Goal: Information Seeking & Learning: Find specific fact

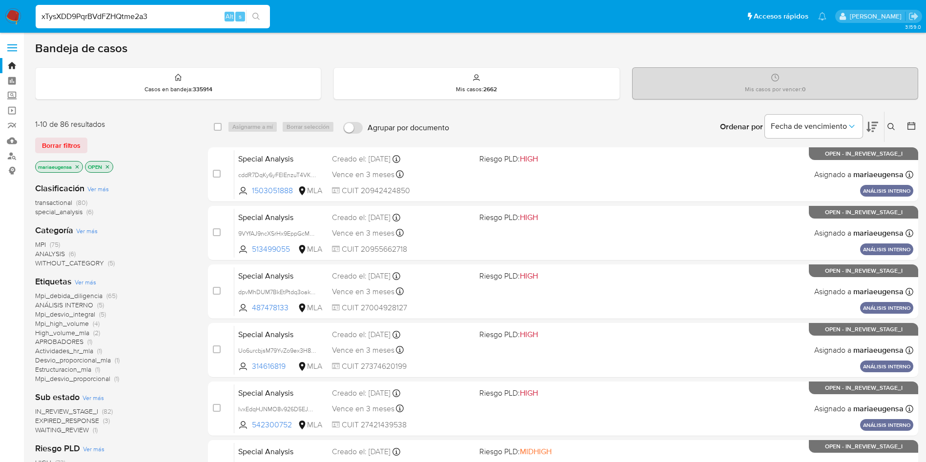
type input "xTysXDD9PqrBVdFZHQtme2a3"
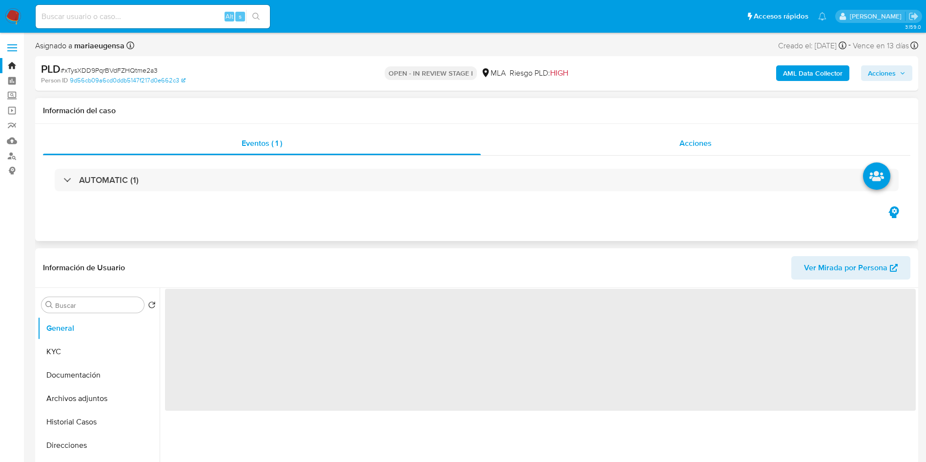
click at [713, 142] on div "Acciones" at bounding box center [696, 143] width 430 height 23
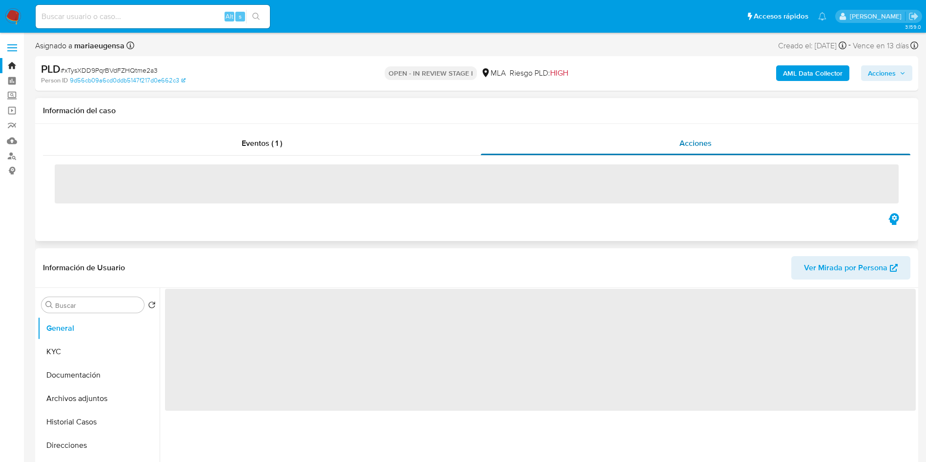
select select "10"
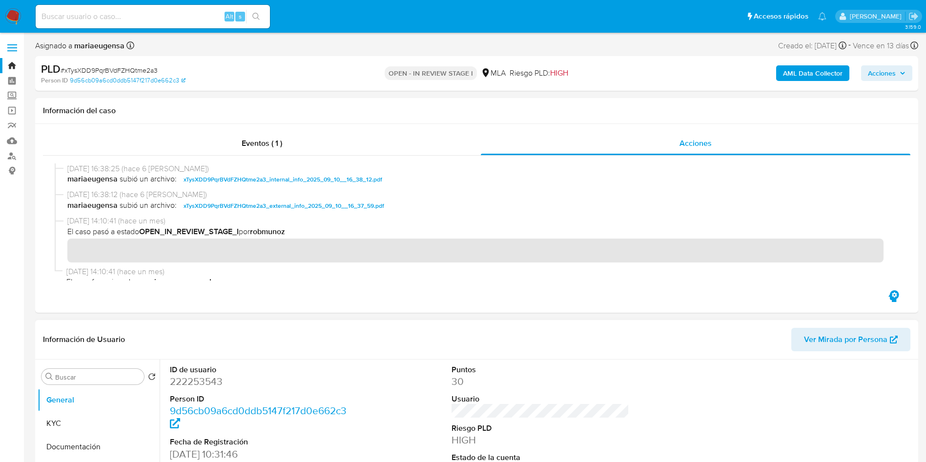
click at [186, 381] on dd "222253543" at bounding box center [259, 382] width 178 height 14
copy dd "222253543"
click at [80, 379] on input "Buscar" at bounding box center [97, 377] width 85 height 9
type input "INVERS"
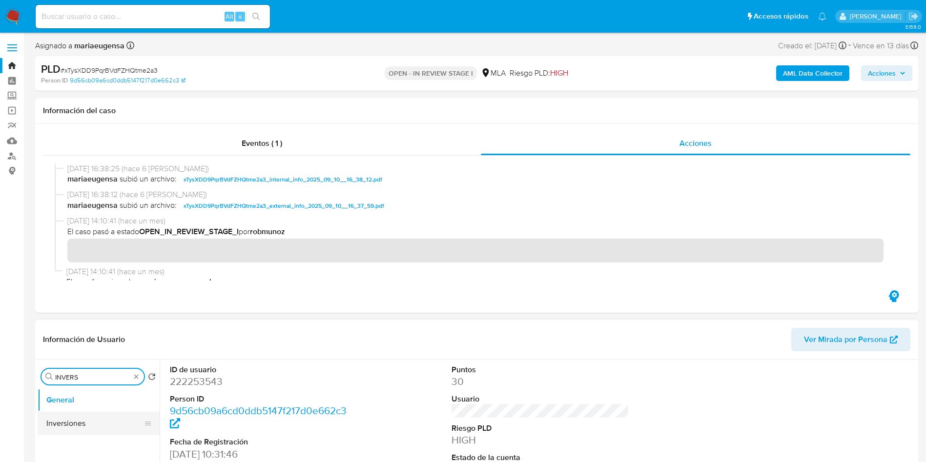
click at [75, 417] on button "Inversiones" at bounding box center [95, 423] width 114 height 23
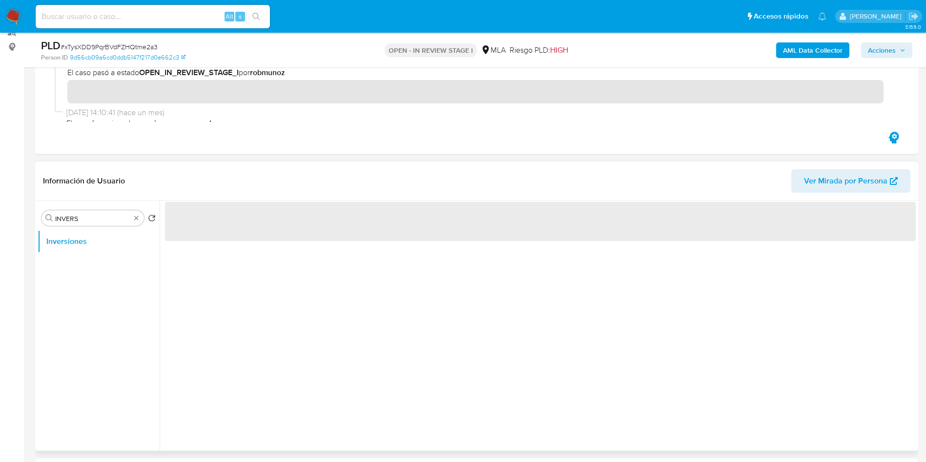
scroll to position [128, 0]
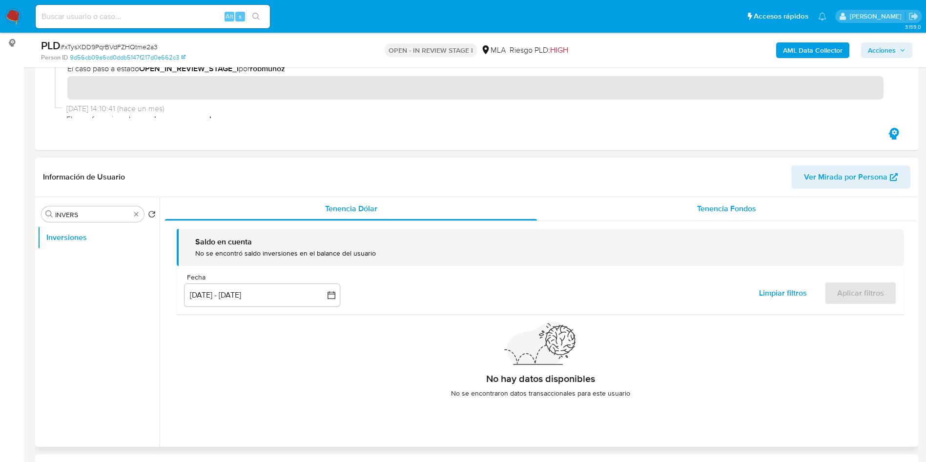
click at [654, 211] on div "Tenencia Fondos" at bounding box center [726, 208] width 379 height 23
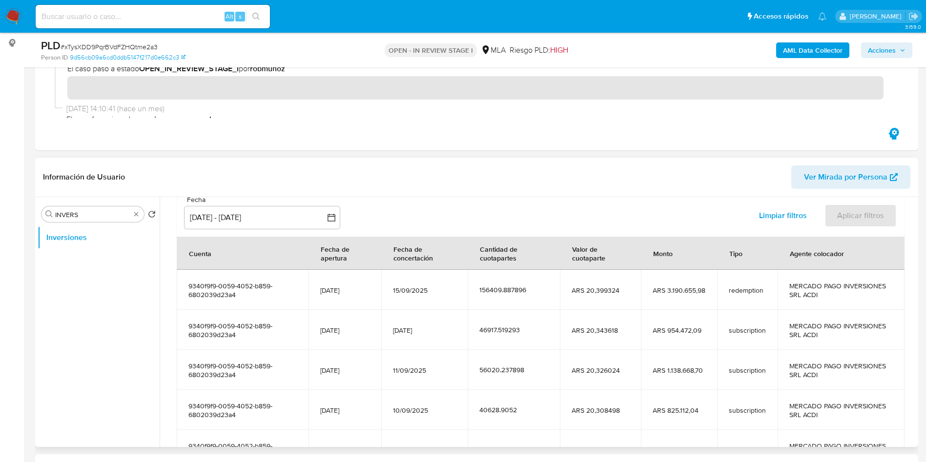
scroll to position [172, 0]
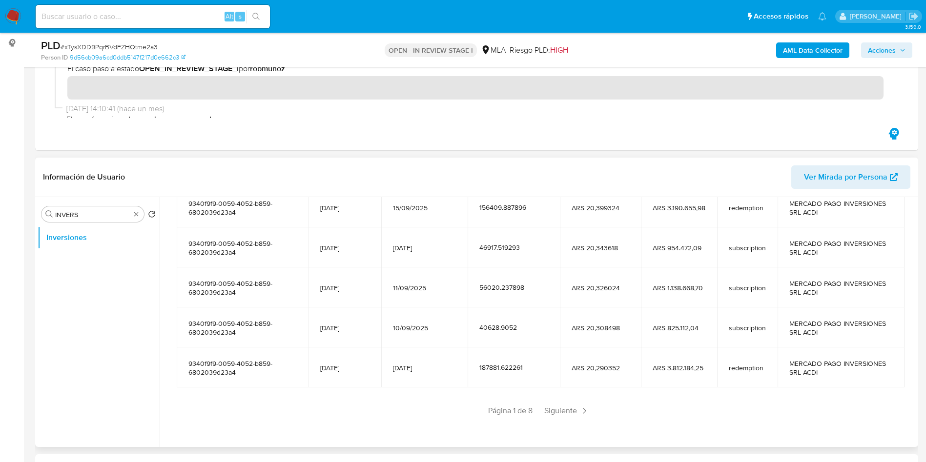
click at [562, 419] on div "Saldo en cuenta Total : ARS $1.531.808,47 USD Cambiar entre moneda local y USD …" at bounding box center [540, 246] width 751 height 394
click at [564, 405] on span "Siguiente" at bounding box center [567, 411] width 53 height 16
click at [564, 405] on div "Anterior Página 2 de 8 Siguiente" at bounding box center [541, 411] width 728 height 16
click at [578, 413] on span "Siguiente" at bounding box center [595, 411] width 53 height 16
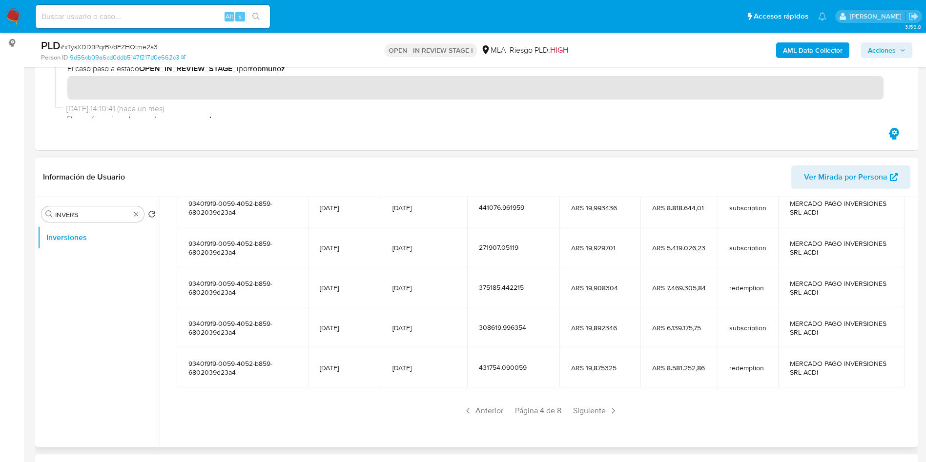
click at [578, 412] on span "Siguiente" at bounding box center [595, 411] width 53 height 16
click at [605, 413] on span "Siguiente" at bounding box center [595, 411] width 53 height 16
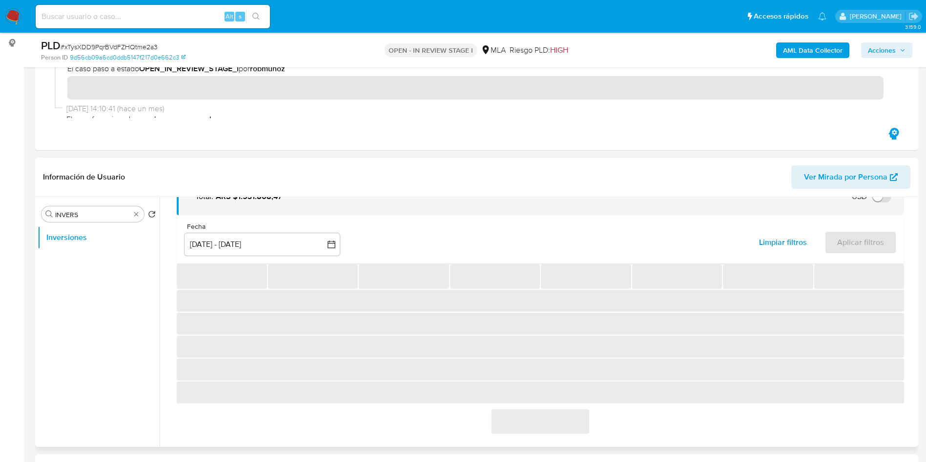
scroll to position [53, 0]
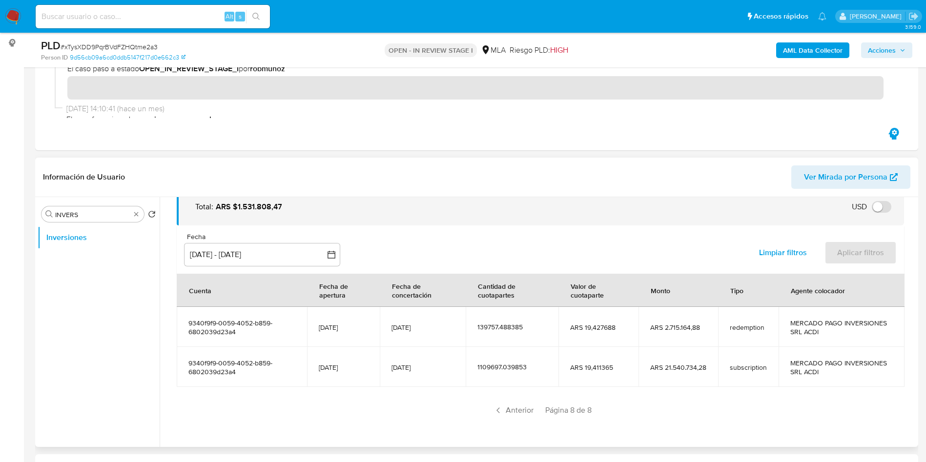
click at [416, 372] on td "[DATE]" at bounding box center [423, 367] width 86 height 40
click at [126, 24] on div "Alt s" at bounding box center [153, 16] width 234 height 23
click at [130, 15] on input at bounding box center [153, 16] width 234 height 13
paste input "YAONBUGs02Hod6bHCv2WQFzk"
type input "YAONBUGs02Hod6bHCv2WQFzk"
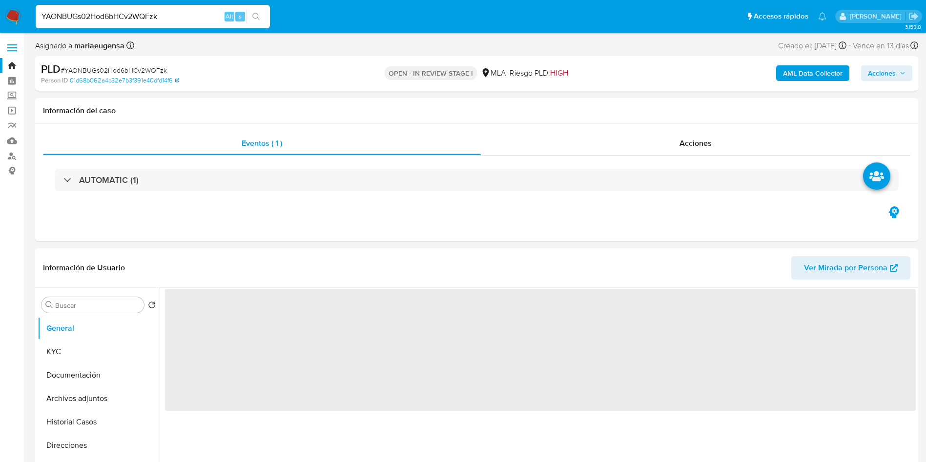
select select "10"
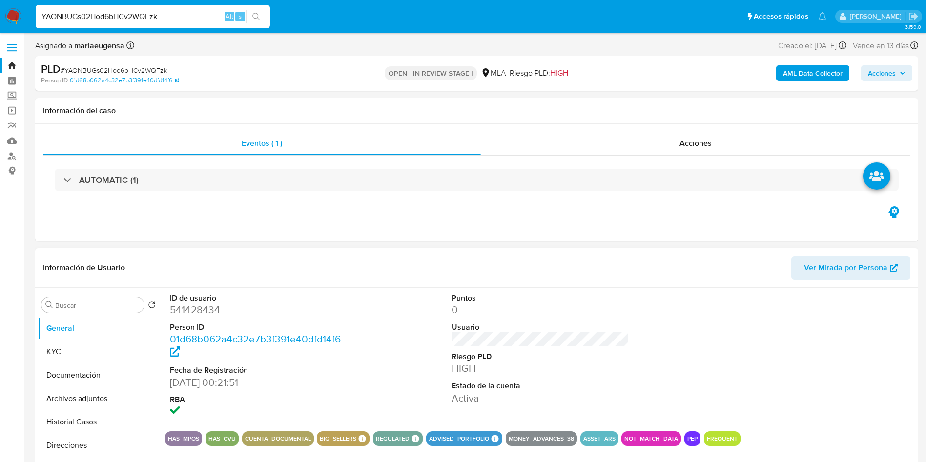
drag, startPoint x: 96, startPoint y: 300, endPoint x: 104, endPoint y: 296, distance: 9.0
click at [103, 296] on div "Buscar Volver al orden por defecto General KYC Documentación Archivos adjuntos …" at bounding box center [99, 414] width 122 height 249
click at [101, 303] on input "Buscar" at bounding box center [97, 305] width 85 height 9
click at [84, 357] on button "Inversiones" at bounding box center [99, 351] width 122 height 23
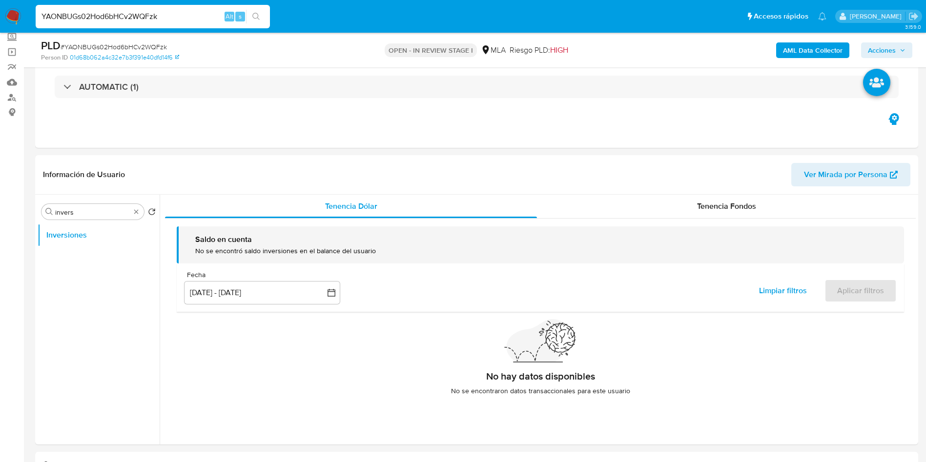
scroll to position [81, 0]
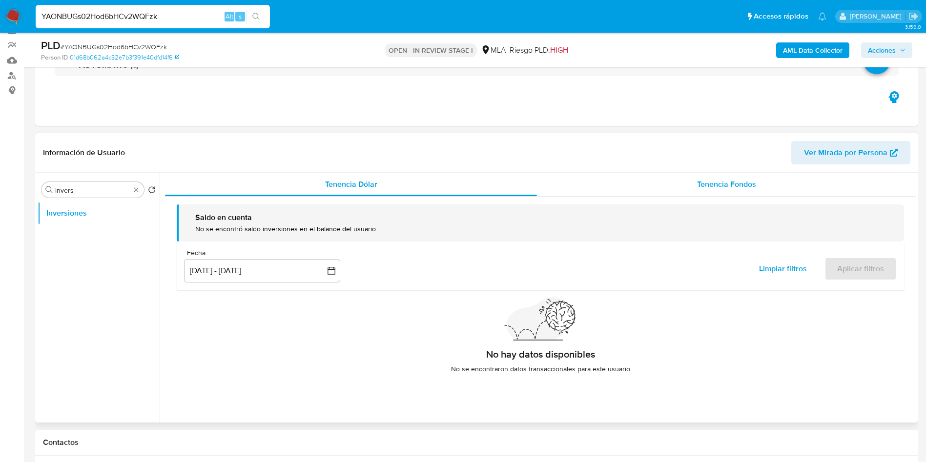
click at [685, 190] on div "Tenencia Fondos" at bounding box center [726, 184] width 379 height 23
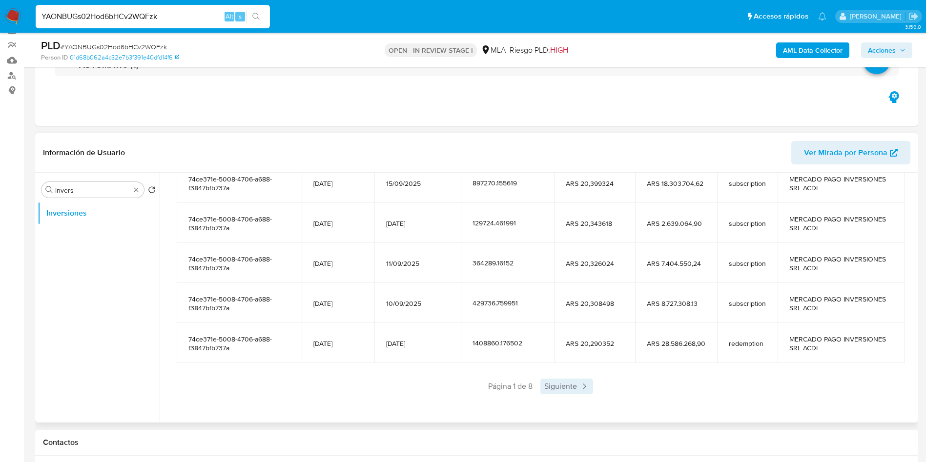
click at [565, 389] on span "Siguiente" at bounding box center [567, 387] width 53 height 16
click at [585, 386] on span "Siguiente" at bounding box center [595, 387] width 53 height 16
click at [586, 395] on div "Saldo en cuenta Total : ARS $179.961.833,71 USD Cambiar entre moneda local y US…" at bounding box center [540, 221] width 751 height 394
click at [587, 393] on span "Siguiente" at bounding box center [595, 387] width 53 height 16
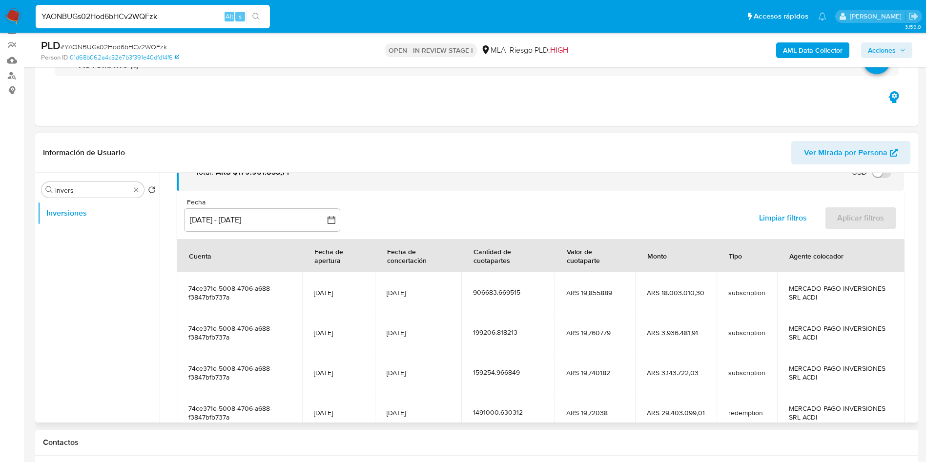
scroll to position [172, 0]
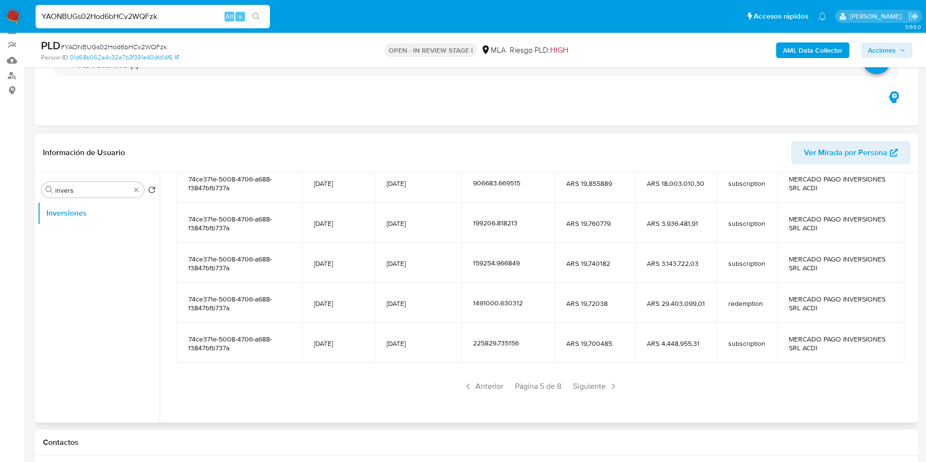
click at [239, 258] on span "74ce371e-5008-4706-a688-f3847bfb737a" at bounding box center [239, 264] width 102 height 18
click at [239, 257] on span "74ce371e-5008-4706-a688-f3847bfb737a" at bounding box center [239, 264] width 102 height 18
click at [599, 397] on div "Saldo en cuenta Total : ARS $179.961.833,71 USD Cambiar entre moneda local y US…" at bounding box center [540, 221] width 751 height 394
click at [599, 385] on span "Siguiente" at bounding box center [595, 387] width 53 height 16
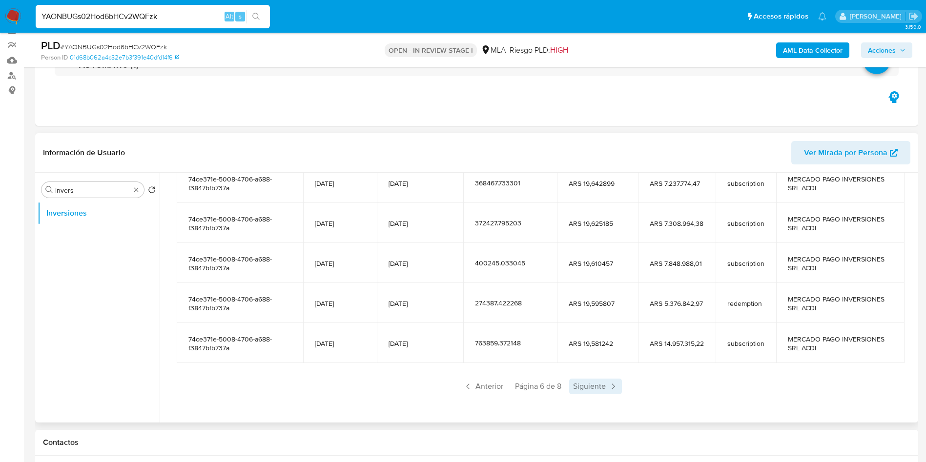
click at [599, 384] on span "Siguiente" at bounding box center [595, 387] width 53 height 16
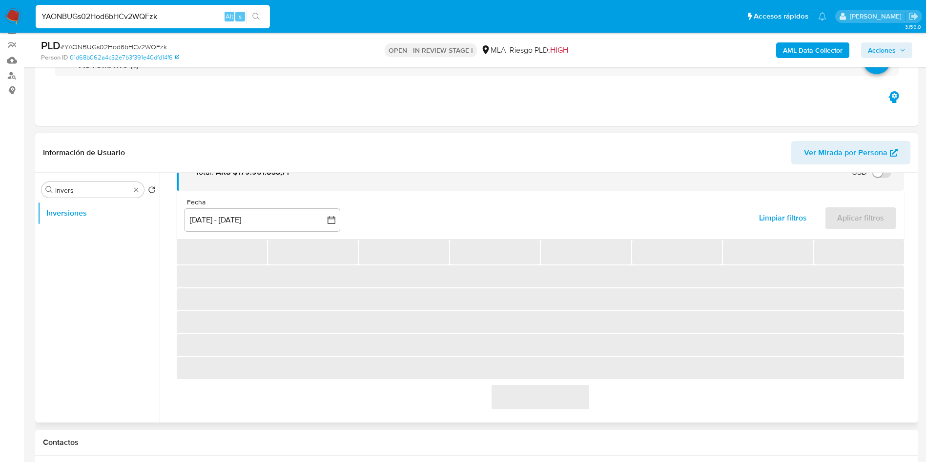
scroll to position [53, 0]
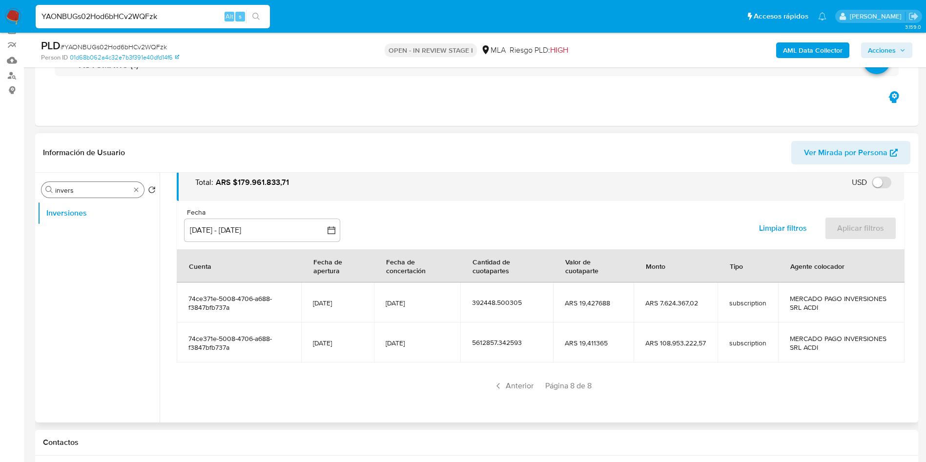
click at [72, 193] on input "invers" at bounding box center [92, 190] width 75 height 9
type input "genera"
click at [72, 209] on button "General" at bounding box center [95, 213] width 114 height 23
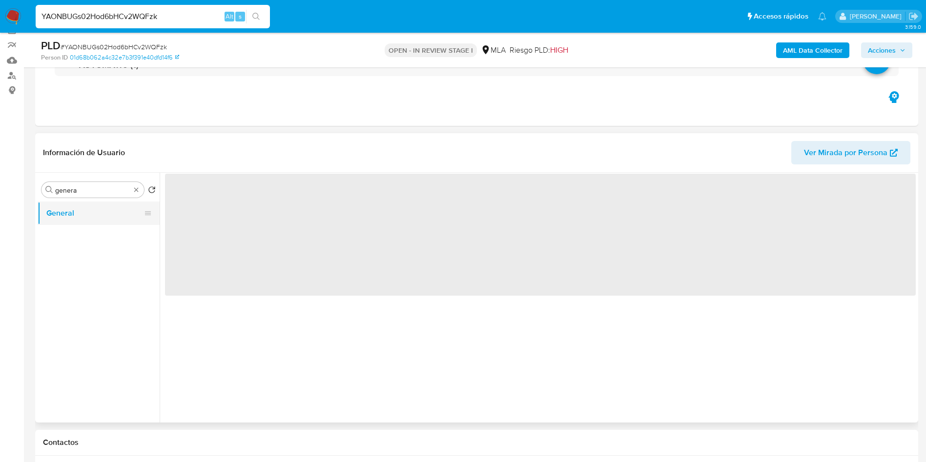
scroll to position [0, 0]
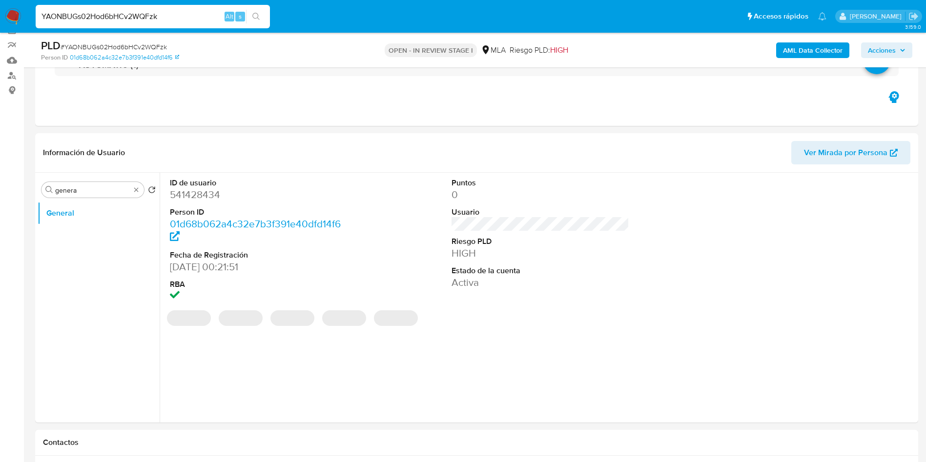
click at [196, 194] on dd "541428434" at bounding box center [259, 195] width 178 height 14
copy dd "541428434"
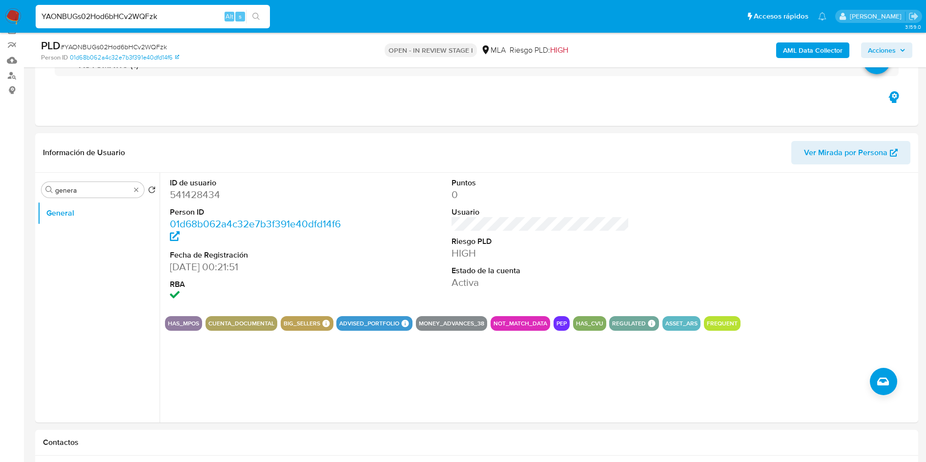
click at [132, 11] on input "YAONBUGs02Hod6bHCv2WQFzk" at bounding box center [153, 16] width 234 height 13
paste input "7ret2ro6n0zVFvsyp60Nb7s"
type input "7ret2ro6n0zVFvsyp60Nb7sk"
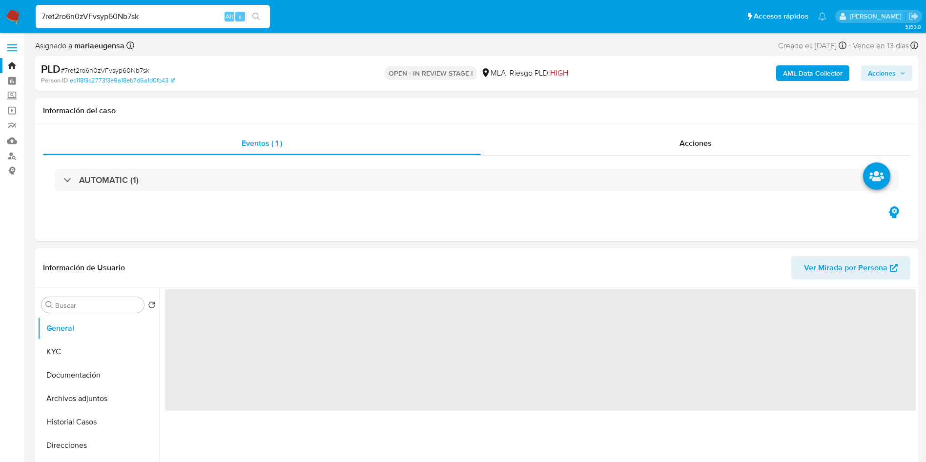
select select "10"
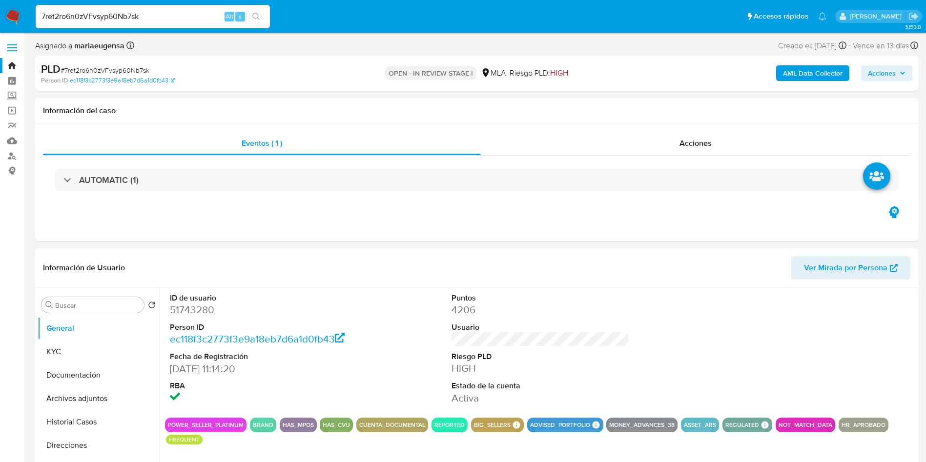
click at [193, 310] on dd "51743280" at bounding box center [259, 310] width 178 height 14
click at [193, 309] on dd "51743280" at bounding box center [259, 310] width 178 height 14
copy dd "51743280"
click at [176, 307] on dd "51743280" at bounding box center [259, 310] width 178 height 14
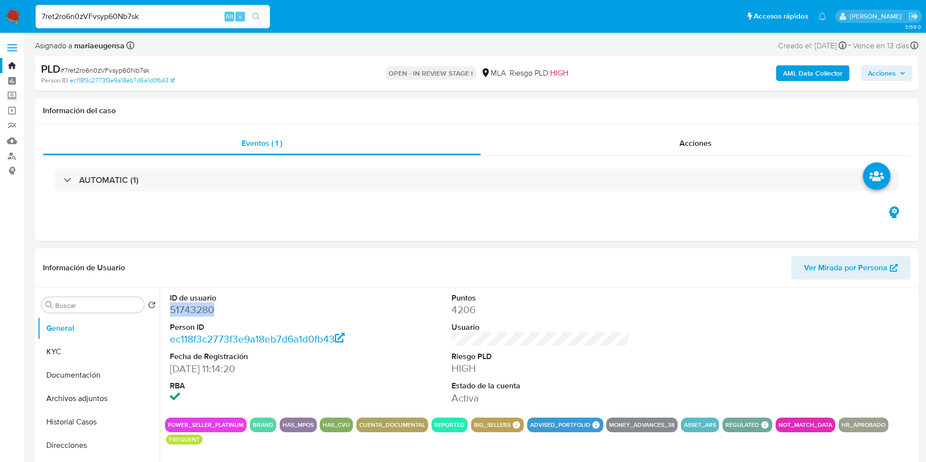
copy dd "51743280"
